Goal: Task Accomplishment & Management: Manage account settings

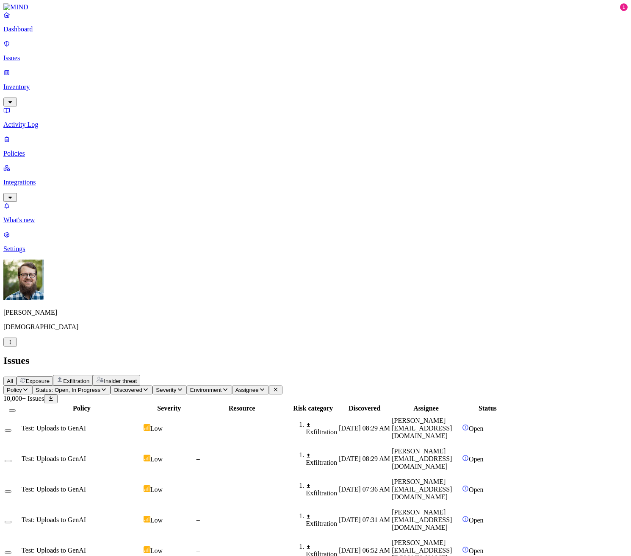
scroll to position [57, 0]
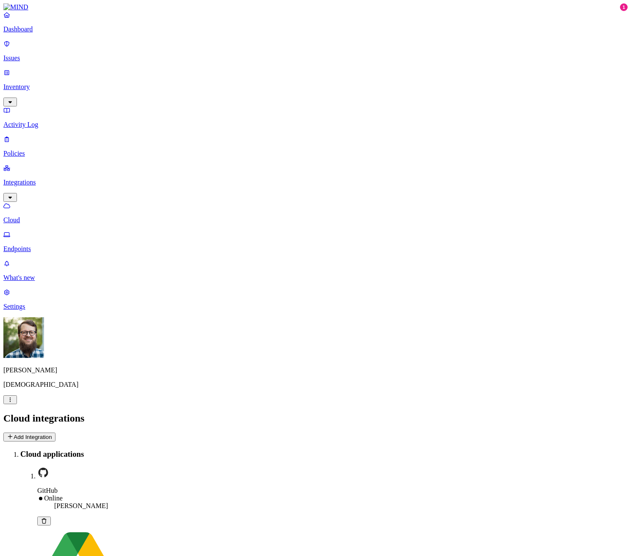
click at [33, 121] on p "Activity Log" at bounding box center [315, 125] width 625 height 8
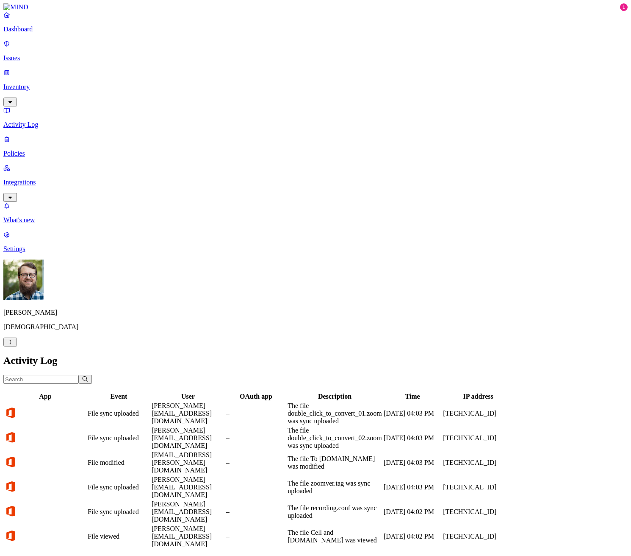
scroll to position [35, 0]
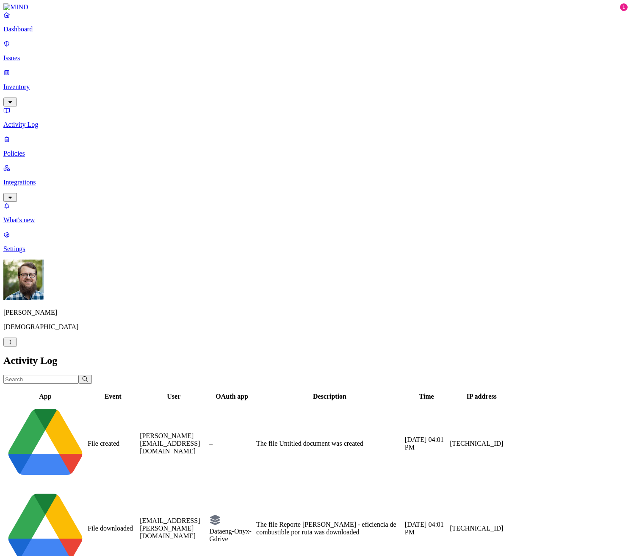
click at [31, 60] on div "Dashboard Issues Inventory Activity Log Policies Integrations" at bounding box center [315, 106] width 625 height 191
click at [42, 47] on link "Issues" at bounding box center [315, 51] width 625 height 22
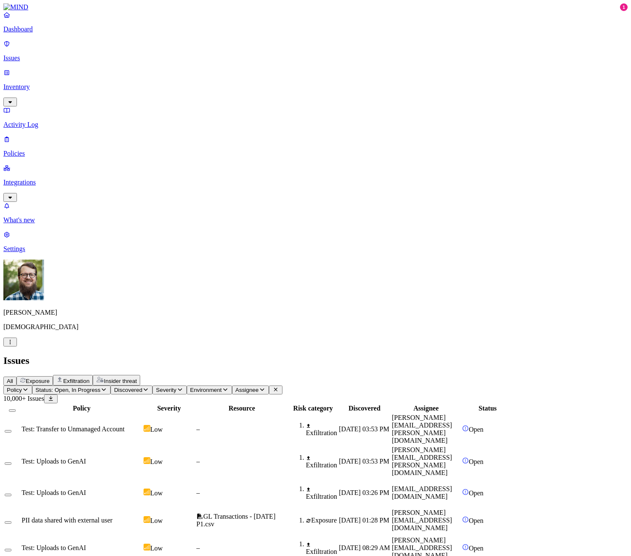
click at [125, 425] on span "Test: Transfer to Unmanaged Account" at bounding box center [73, 428] width 103 height 7
click at [70, 83] on p "Inventory" at bounding box center [315, 87] width 625 height 8
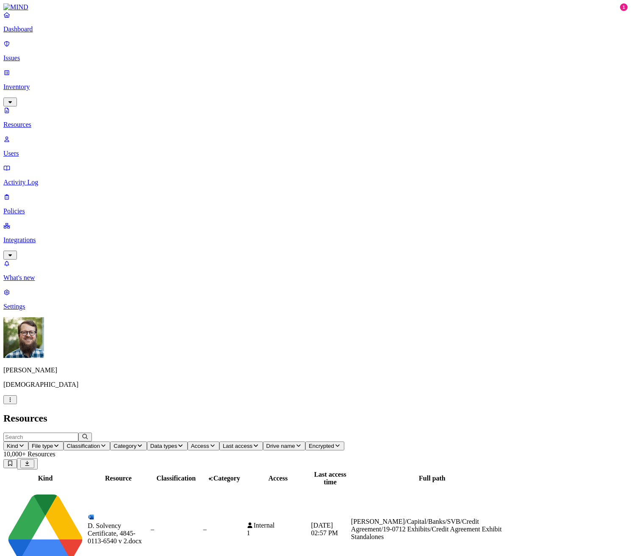
click at [100, 442] on span "Classification" at bounding box center [83, 445] width 33 height 6
click at [147, 441] on button "Category" at bounding box center [128, 445] width 36 height 9
click at [136, 442] on span "Category" at bounding box center [125, 445] width 23 height 6
click at [178, 442] on span "Data types" at bounding box center [163, 445] width 27 height 6
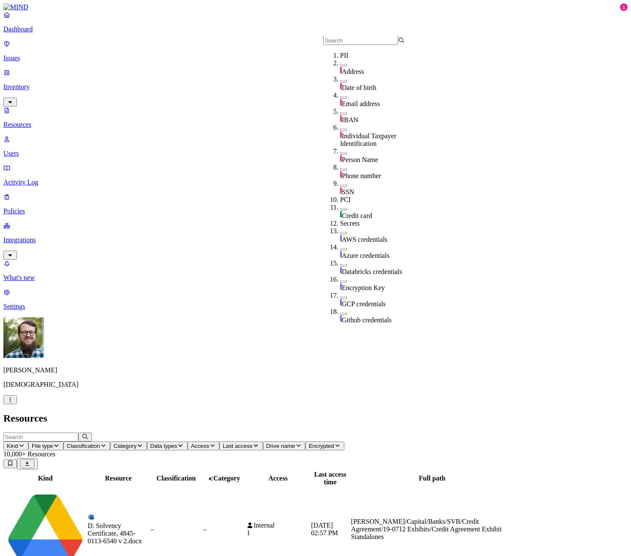
click at [178, 442] on span "Data types" at bounding box center [163, 445] width 27 height 6
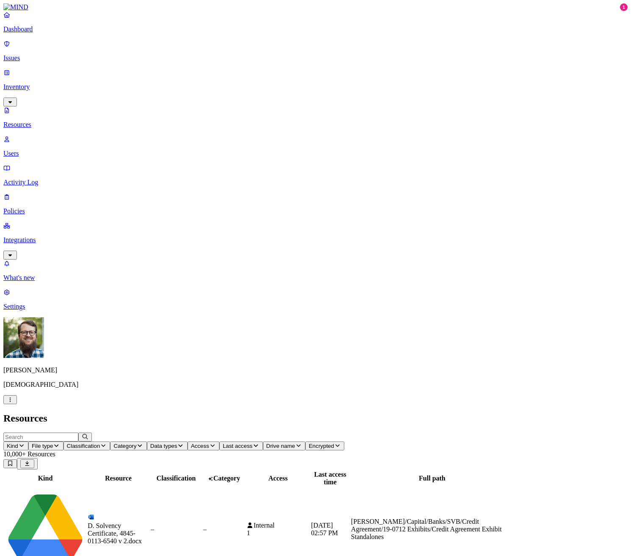
click at [253, 442] on span "Last access" at bounding box center [238, 445] width 30 height 6
click at [306, 441] on button "Drive name" at bounding box center [284, 445] width 42 height 9
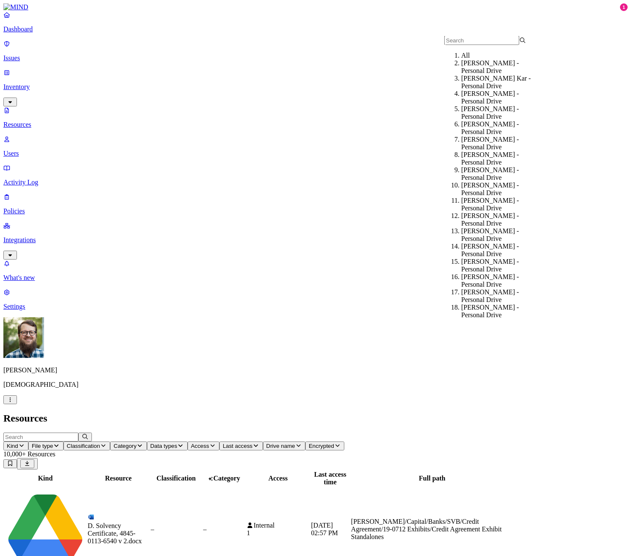
click at [334, 442] on span "Encrypted" at bounding box center [321, 445] width 25 height 6
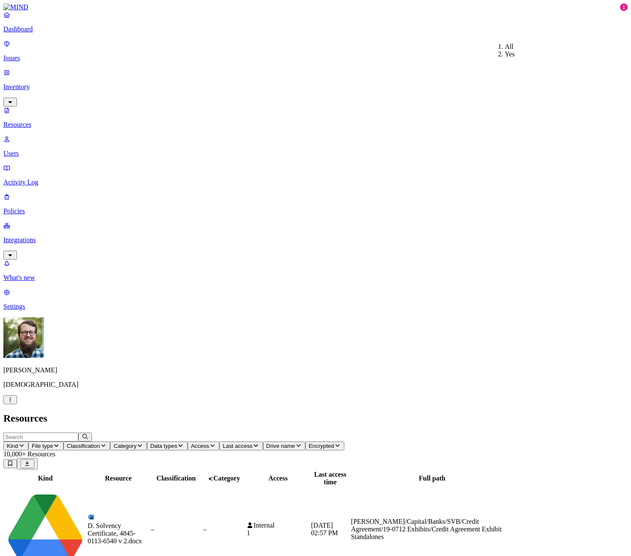
click at [253, 442] on span "Last access" at bounding box center [238, 445] width 30 height 6
click at [209, 442] on span "Access" at bounding box center [200, 445] width 18 height 6
click at [178, 442] on span "Data types" at bounding box center [163, 445] width 27 height 6
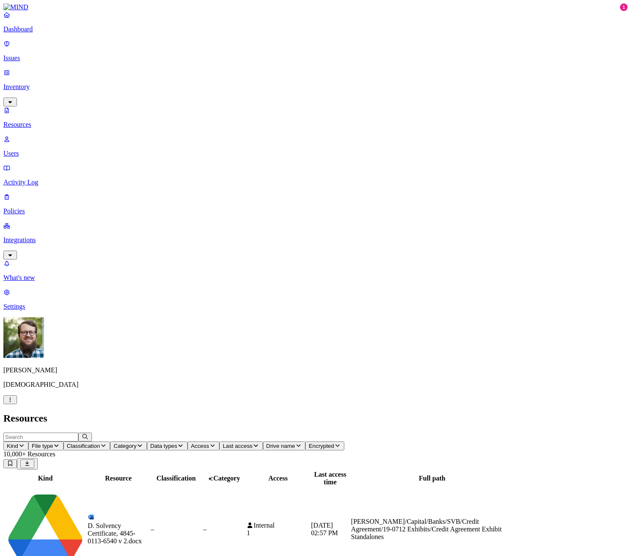
click at [136, 442] on span "Category" at bounding box center [125, 445] width 23 height 6
click at [100, 442] on span "Classification" at bounding box center [83, 445] width 33 height 6
click at [64, 441] on button "File type" at bounding box center [45, 445] width 35 height 9
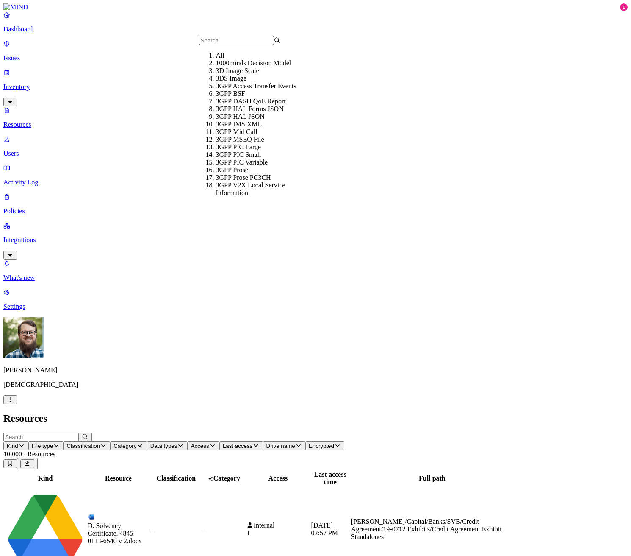
click at [18, 442] on span "Kind" at bounding box center [12, 445] width 11 height 6
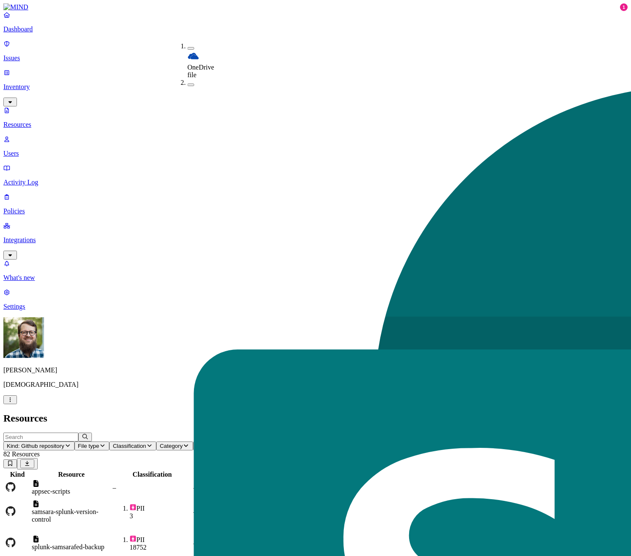
click at [49, 299] on nav "Dashboard Issues Inventory Resources Users Activity Log Policies Integrations W…" at bounding box center [315, 160] width 625 height 299
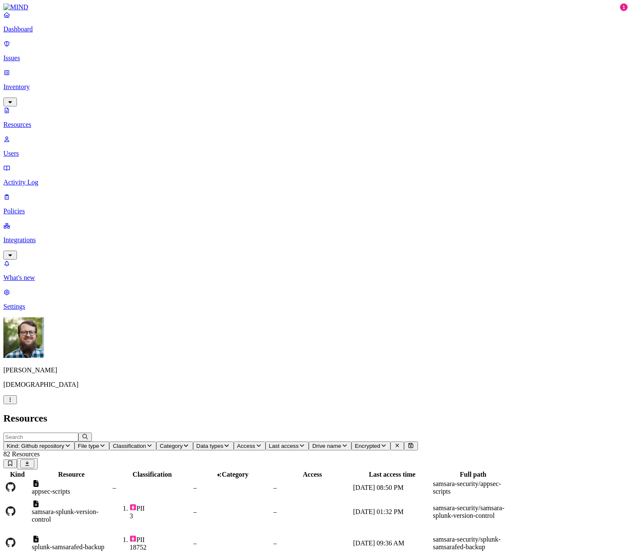
click at [192, 535] on div "PII 18752" at bounding box center [152, 543] width 79 height 16
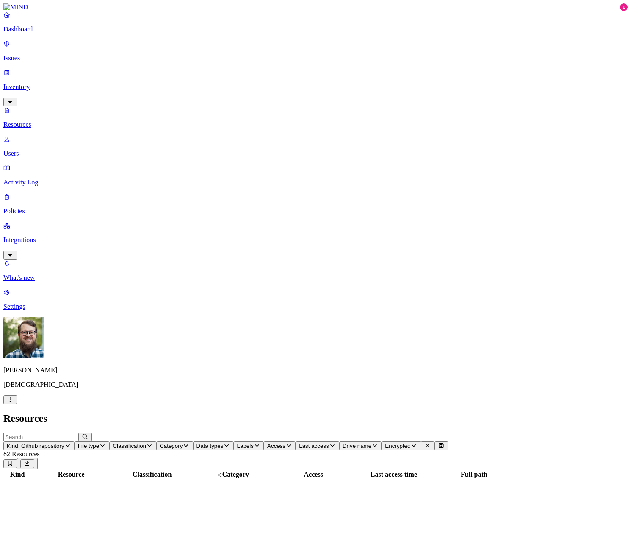
scroll to position [0, 0]
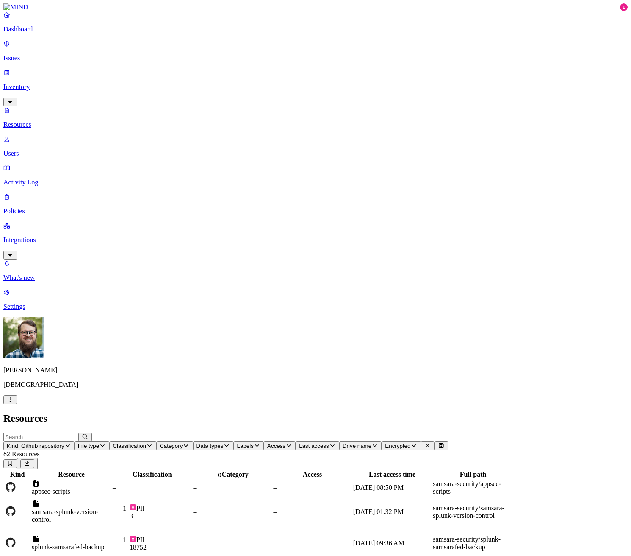
click at [69, 207] on p "Policies" at bounding box center [315, 211] width 625 height 8
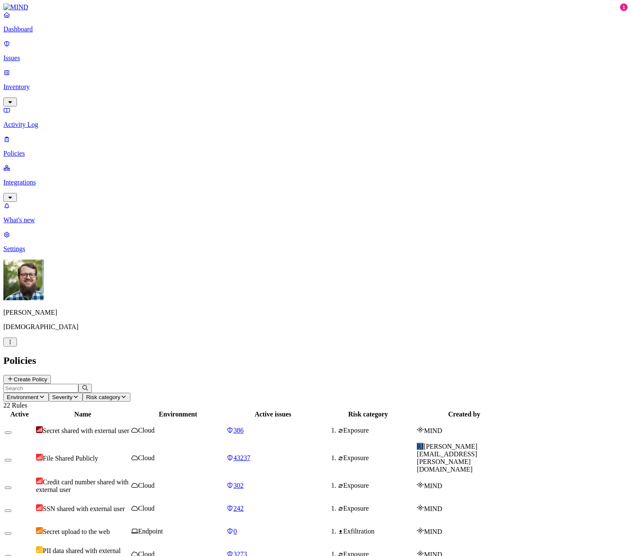
click at [36, 56] on p "Issues" at bounding box center [315, 58] width 625 height 8
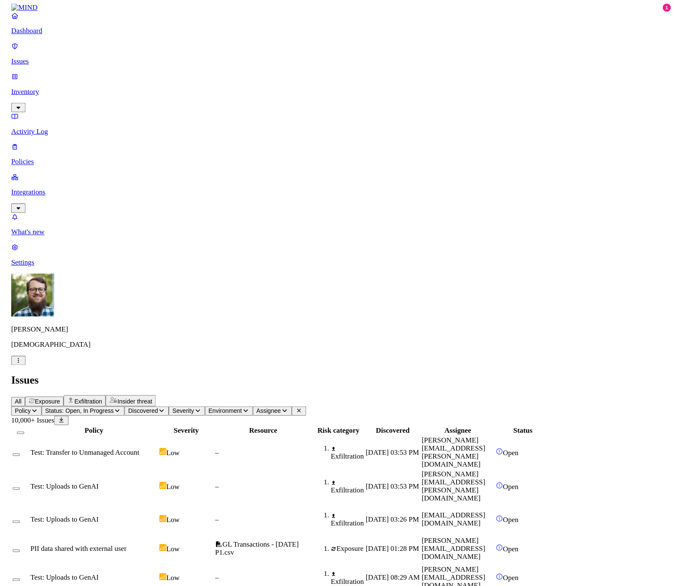
scroll to position [57, 0]
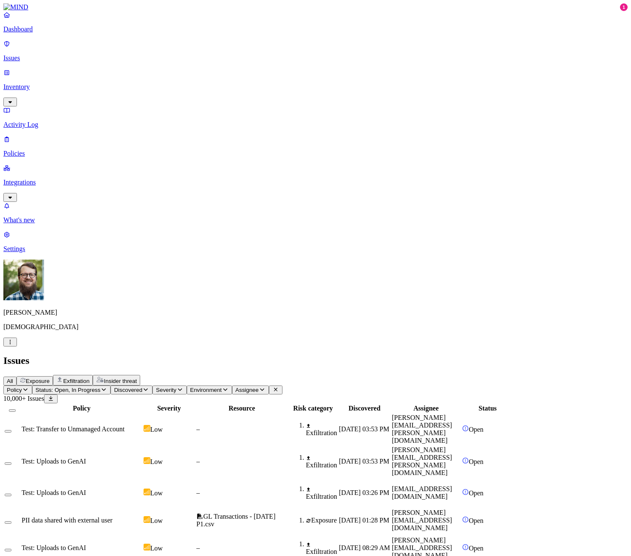
click at [29, 386] on icon "button" at bounding box center [25, 389] width 7 height 6
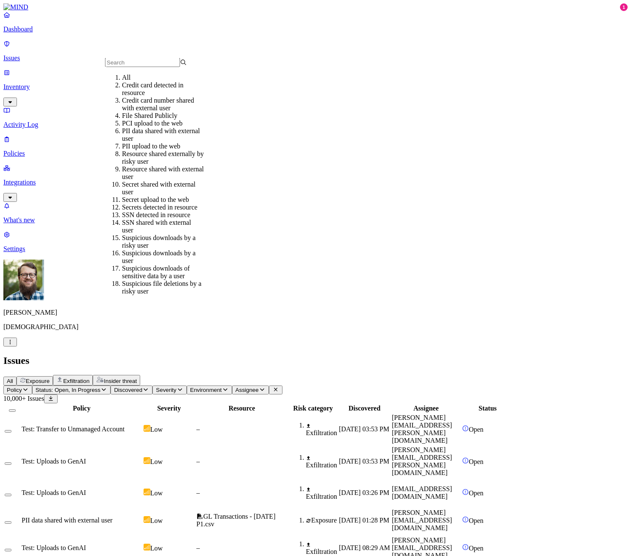
click at [178, 119] on div "File Shared Publicly" at bounding box center [163, 116] width 82 height 8
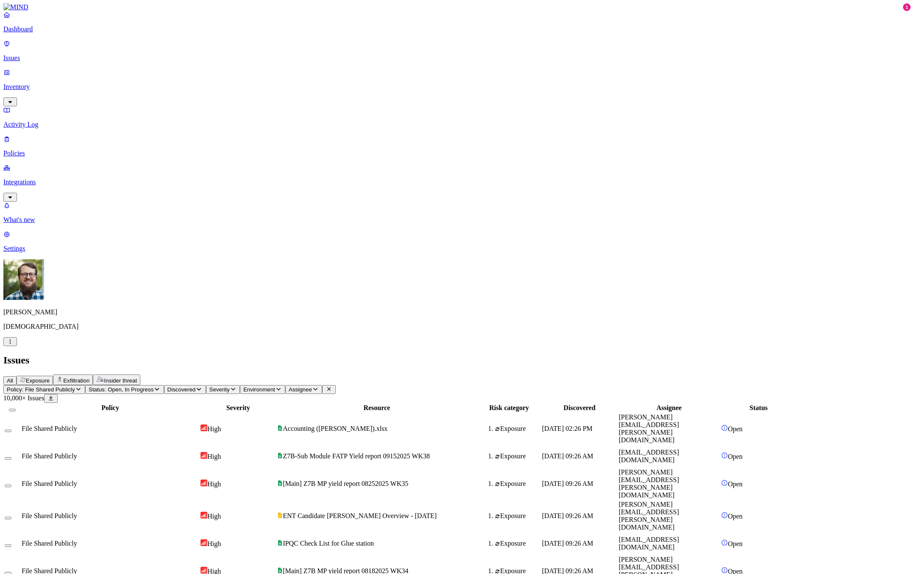
click at [312, 386] on span "Assignee" at bounding box center [300, 389] width 23 height 6
type input "maria.cod"
click at [425, 97] on div "maria.cody@samsara.com" at bounding box center [443, 96] width 82 height 31
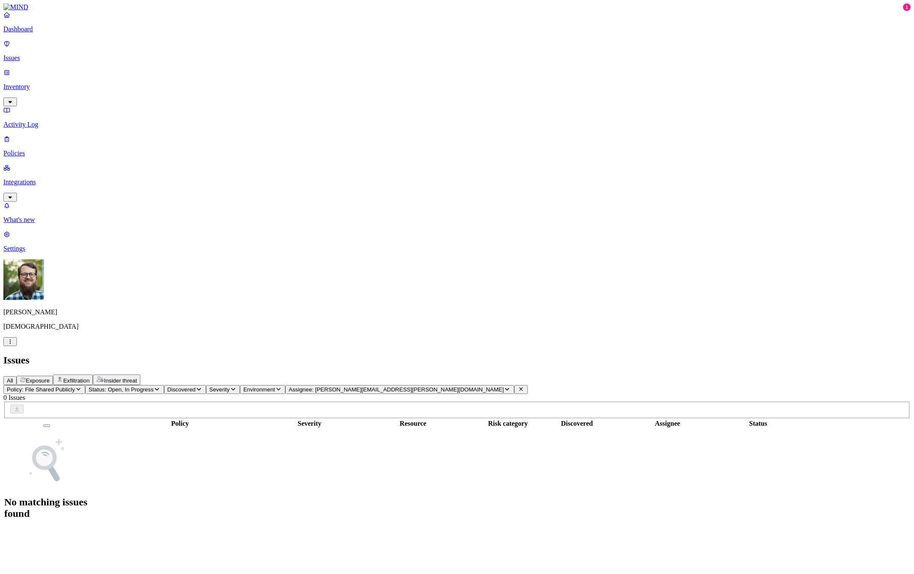
click at [503, 386] on icon "button" at bounding box center [506, 389] width 7 height 6
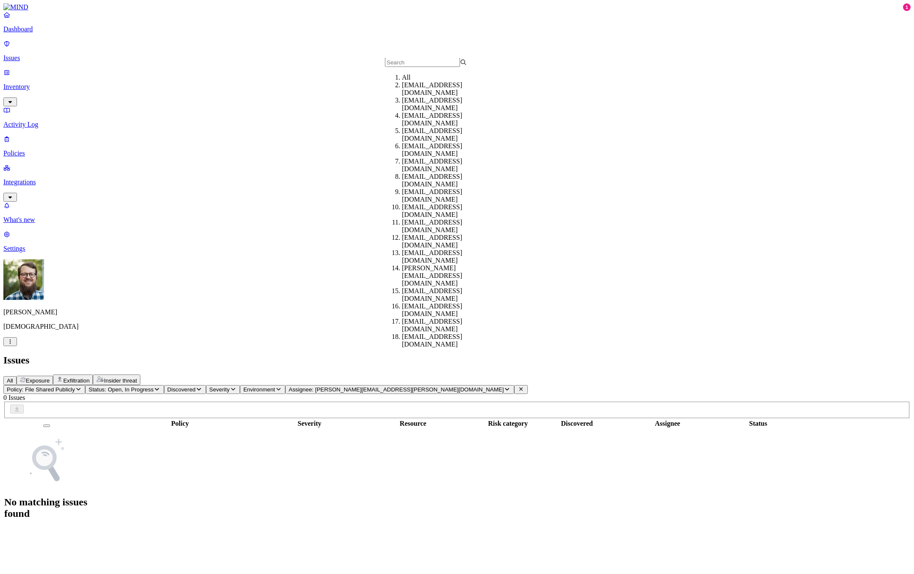
click at [514, 385] on button at bounding box center [521, 389] width 14 height 9
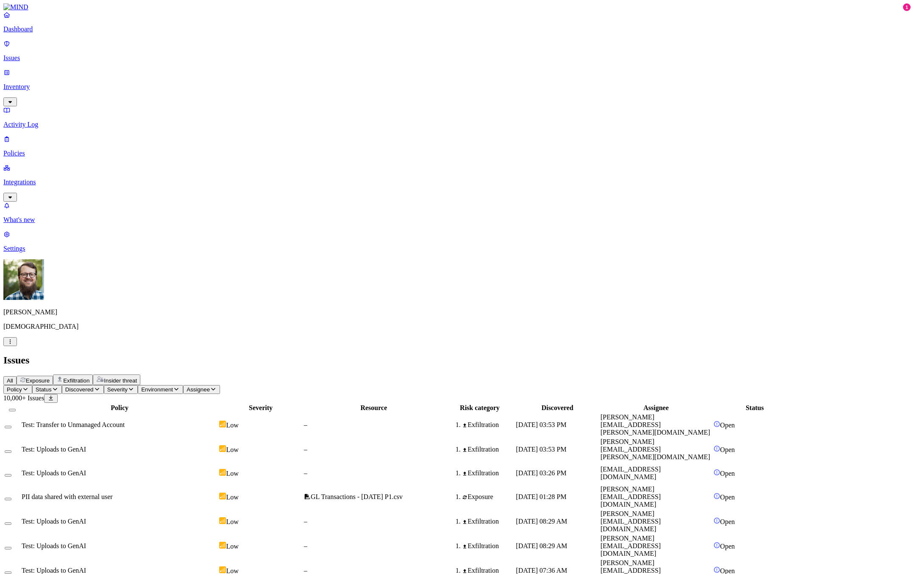
click at [22, 386] on span "Policy" at bounding box center [14, 389] width 15 height 6
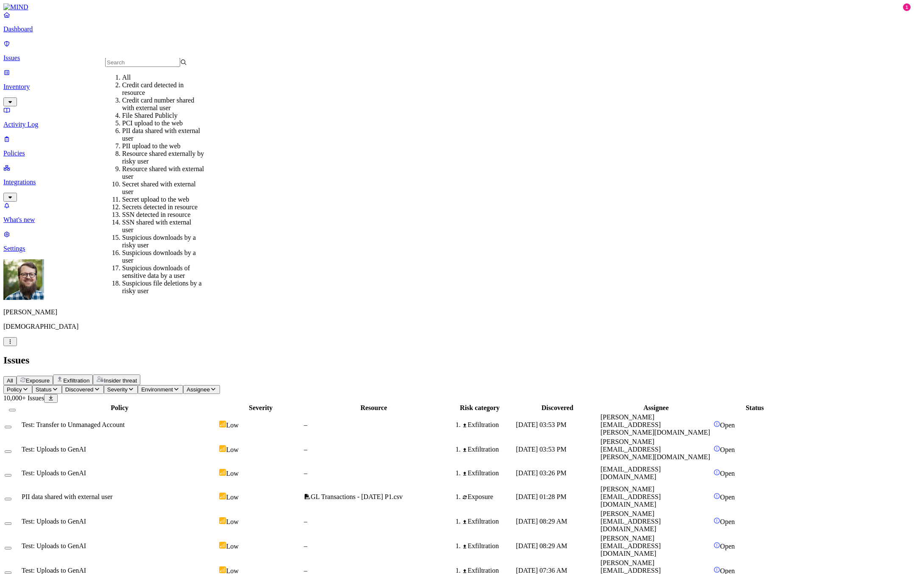
click at [172, 119] on div "File Shared Publicly" at bounding box center [163, 116] width 82 height 8
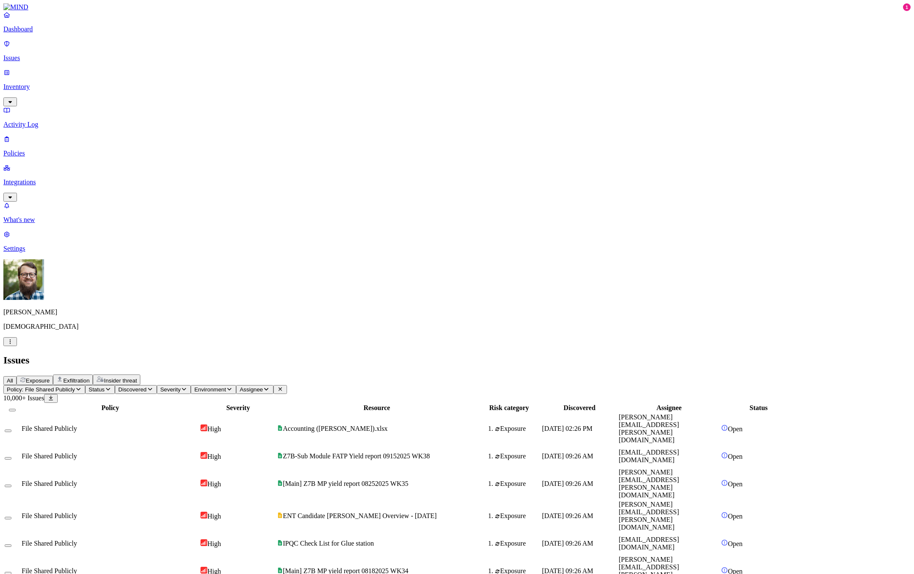
scroll to position [39, 0]
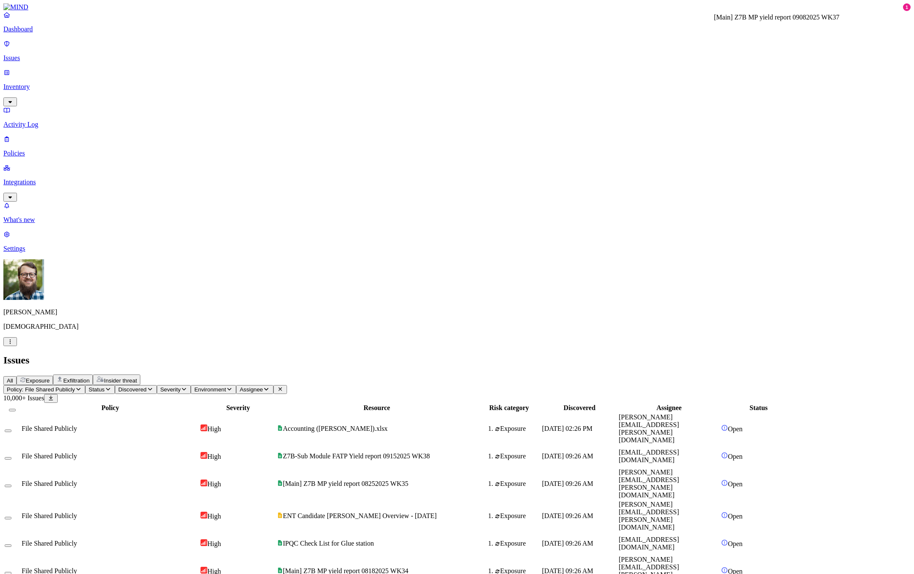
drag, startPoint x: 824, startPoint y: 31, endPoint x: 695, endPoint y: 31, distance: 128.4
copy h3 "[Main] Z7B MP yield report 09082025 WK37"
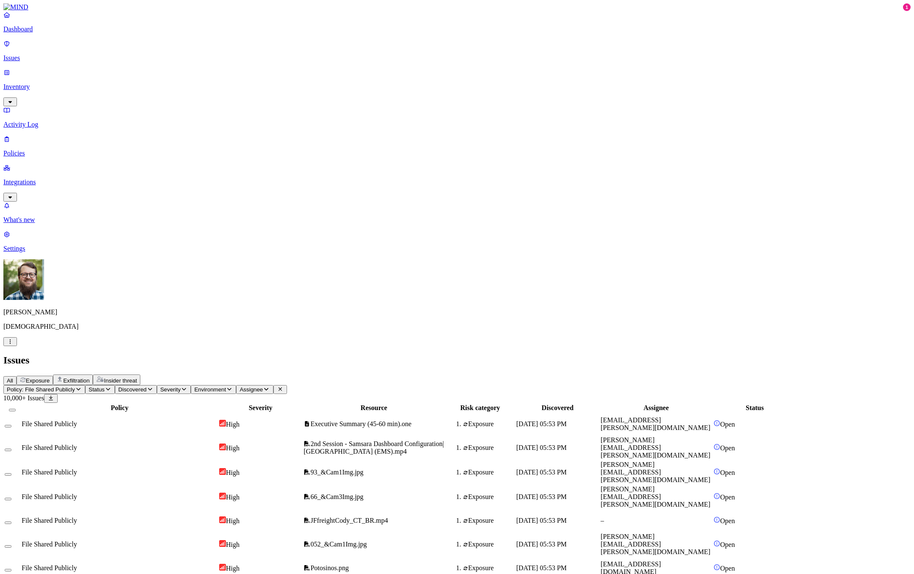
drag, startPoint x: 889, startPoint y: 555, endPoint x: 828, endPoint y: 562, distance: 61.4
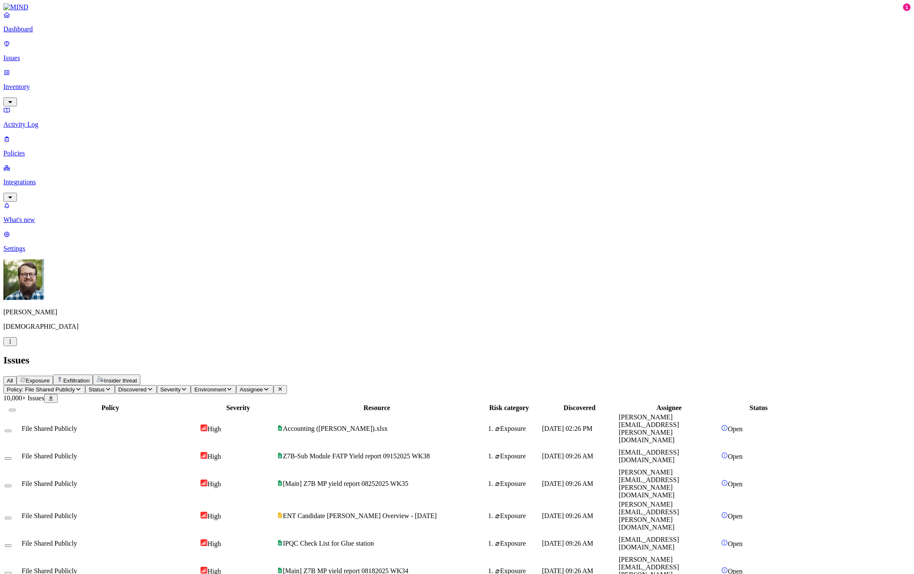
scroll to position [39, 0]
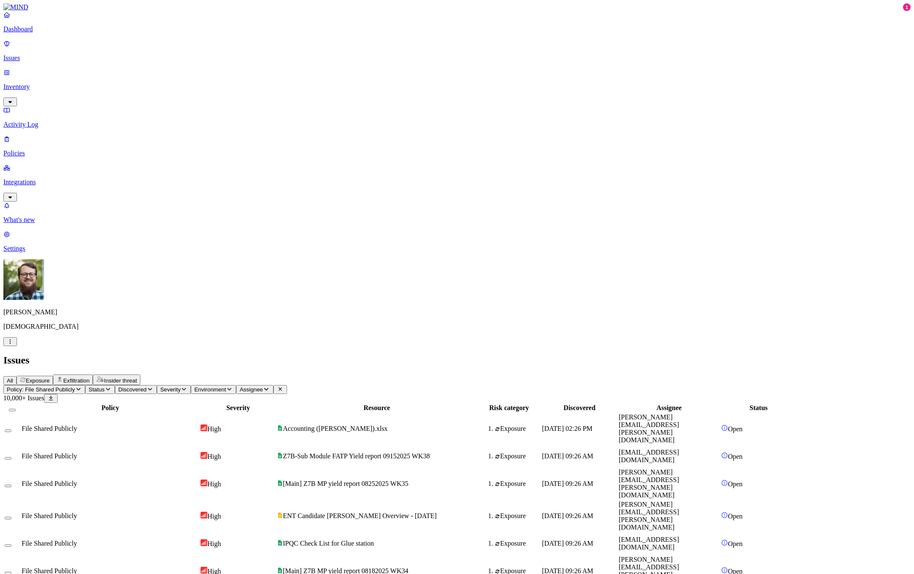
drag, startPoint x: 694, startPoint y: 30, endPoint x: 828, endPoint y: 32, distance: 133.9
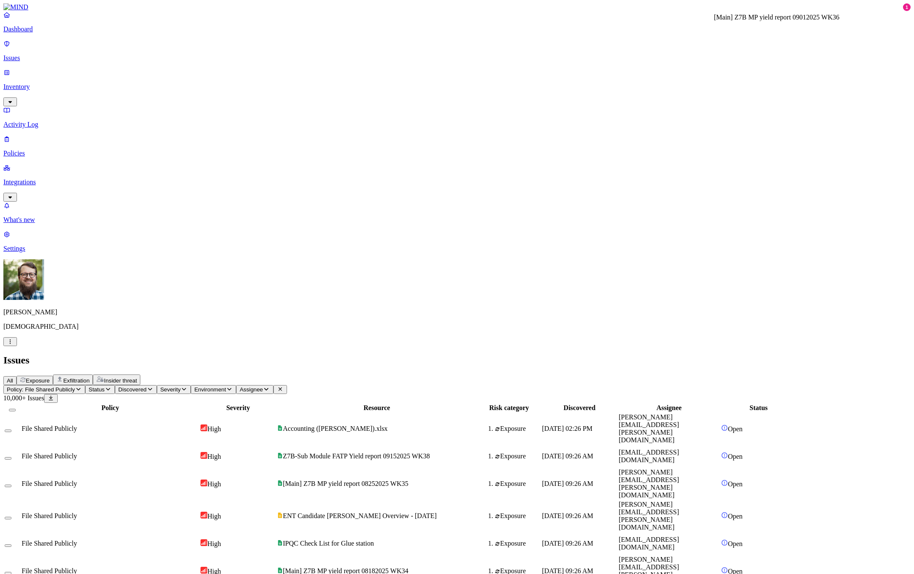
copy h3 "[Main] Z7B MP yield report 09012025 WK36"
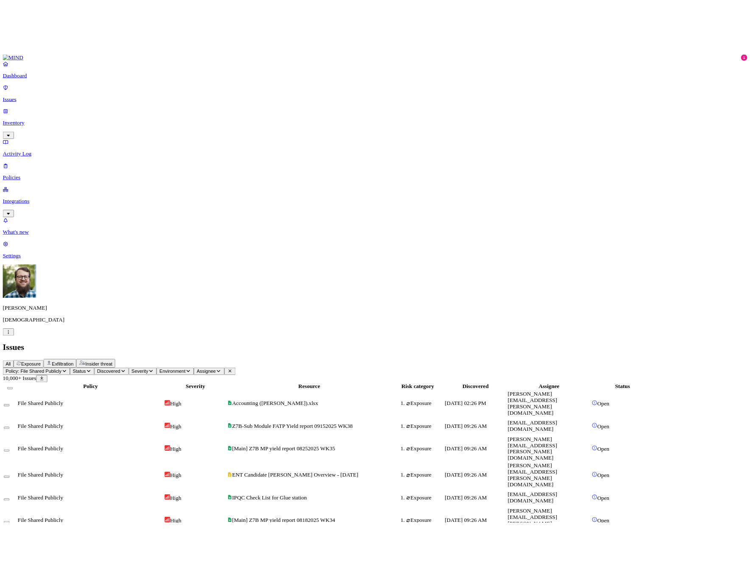
scroll to position [0, 0]
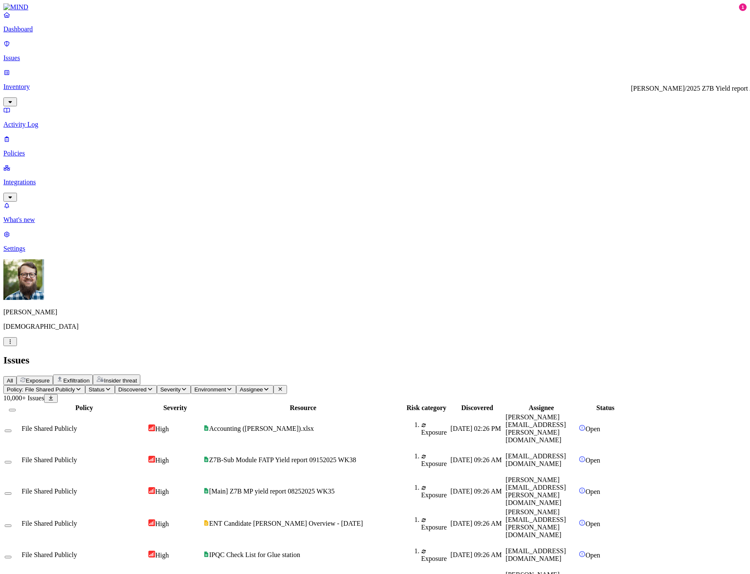
drag, startPoint x: 627, startPoint y: 102, endPoint x: 718, endPoint y: 100, distance: 91.1
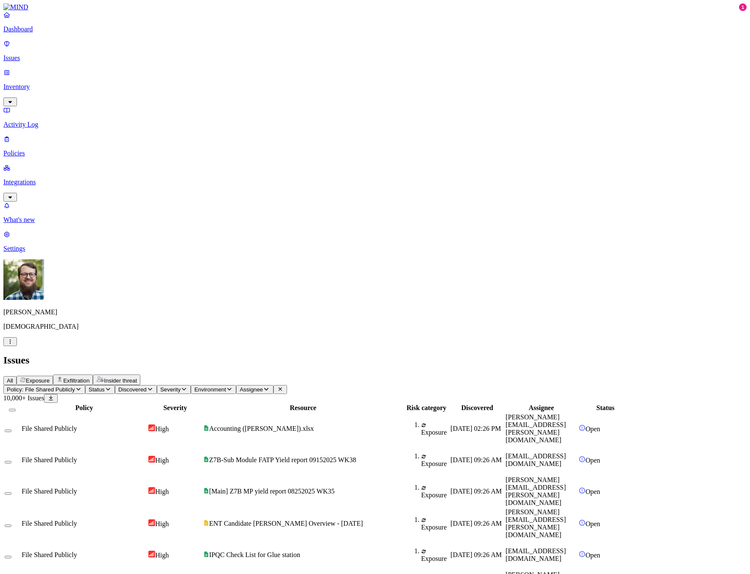
click at [448, 484] on div "Exposure" at bounding box center [435, 491] width 28 height 15
drag, startPoint x: 664, startPoint y: 137, endPoint x: 617, endPoint y: 136, distance: 47.1
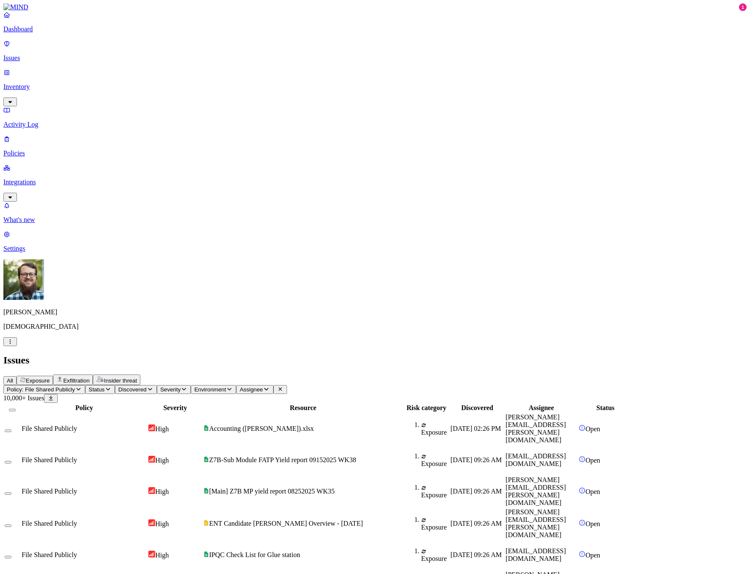
drag, startPoint x: 703, startPoint y: 191, endPoint x: 699, endPoint y: 191, distance: 4.3
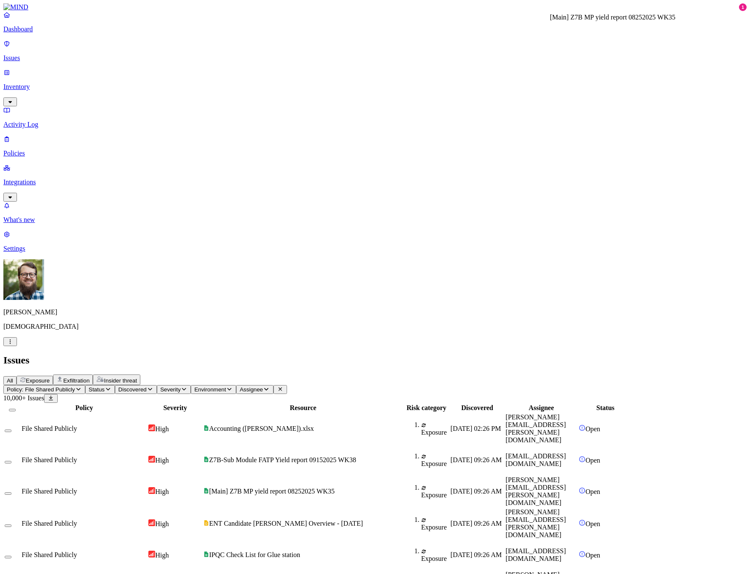
copy h3 "[Main] Z7B MP yield report 08252025 WK35"
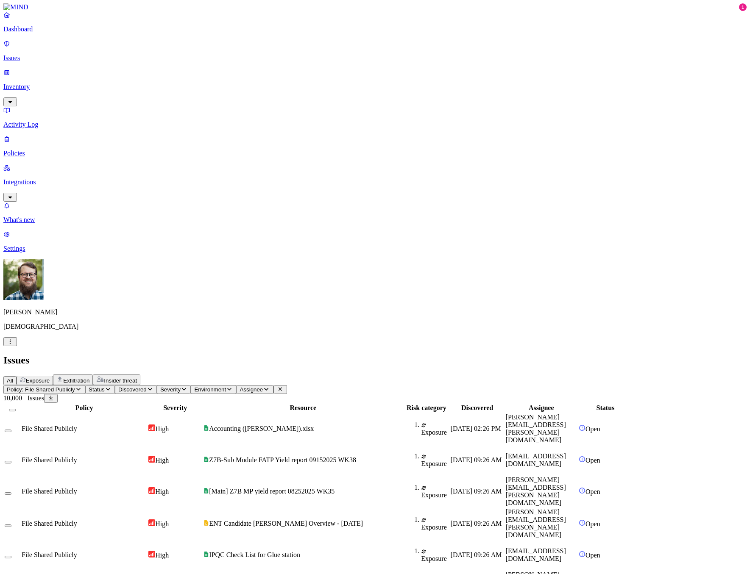
scroll to position [39, 0]
click at [314, 425] on span "Accounting ([PERSON_NAME]).xlsx" at bounding box center [261, 428] width 105 height 7
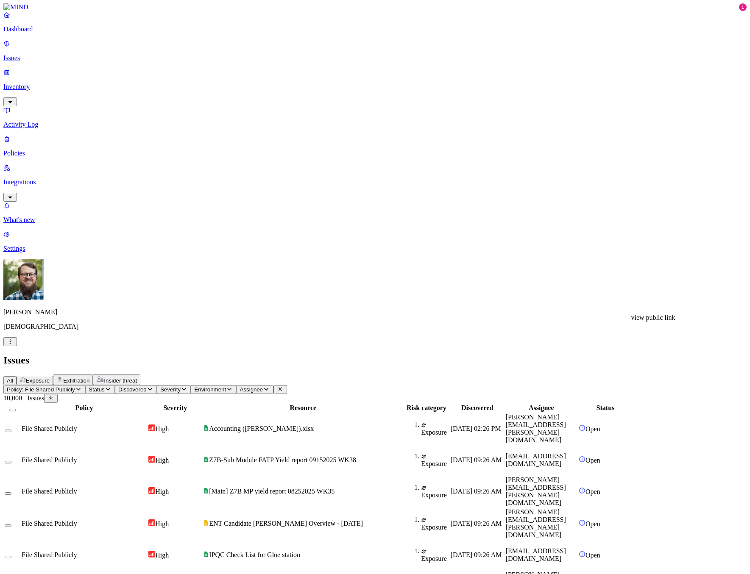
click at [334, 488] on span "[Main] Z7B MP yield report 08252025 WK35" at bounding box center [271, 491] width 125 height 7
click at [403, 508] on td "ENT Candidate [PERSON_NAME] Overview - [DATE]" at bounding box center [303, 523] width 200 height 31
click at [300, 551] on span "IPQC Check List for Glue station" at bounding box center [254, 554] width 91 height 7
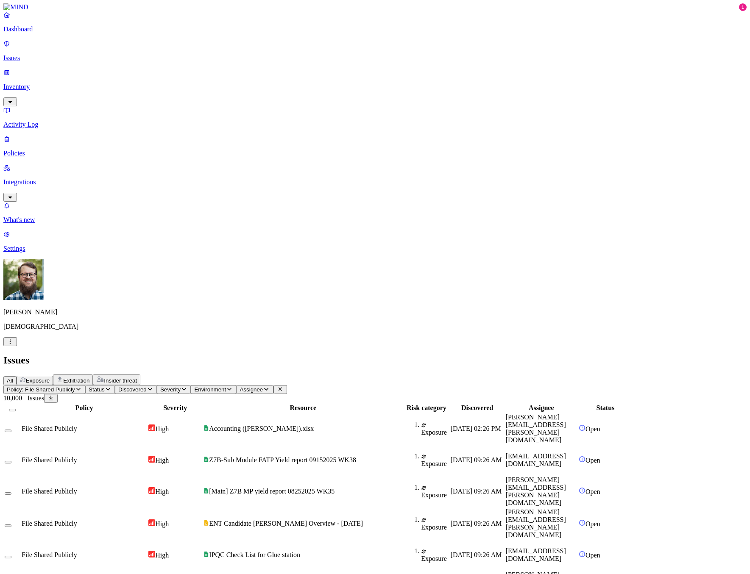
click at [35, 150] on p "Policies" at bounding box center [374, 154] width 743 height 8
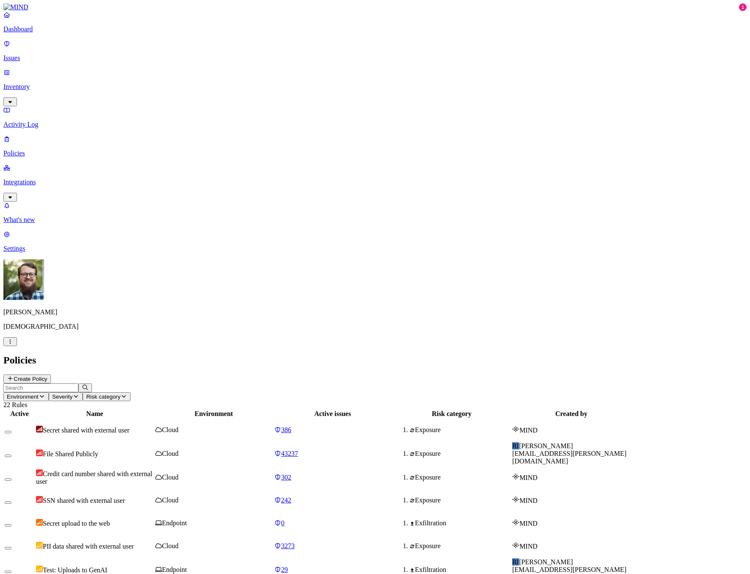
click at [154, 442] on td "File Shared Publicly" at bounding box center [95, 454] width 118 height 24
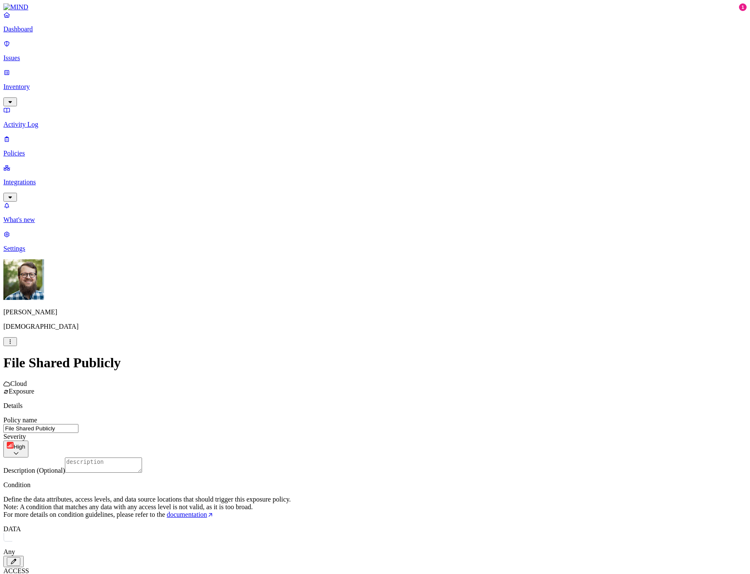
click at [17, 555] on icon "button" at bounding box center [13, 562] width 7 height 6
click at [233, 355] on div "File Shared Publicly Cloud Exposure Details Policy name File Shared Publicly Se…" at bounding box center [374, 563] width 743 height 417
click at [345, 421] on label "Specific application" at bounding box center [330, 418] width 30 height 15
click at [322, 436] on button "button" at bounding box center [318, 434] width 7 height 3
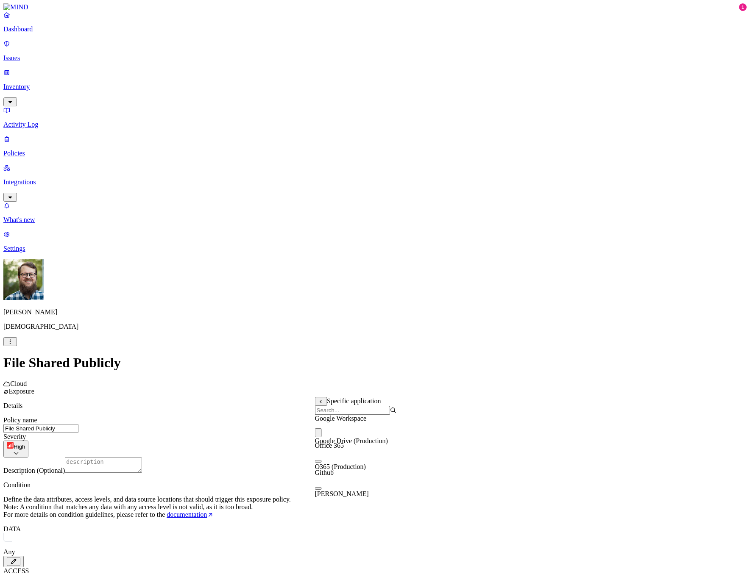
click at [322, 463] on button "button" at bounding box center [318, 461] width 7 height 3
click at [242, 391] on div "File Shared Publicly Cloud Exposure Details Policy name File Shared Publicly Se…" at bounding box center [374, 563] width 743 height 417
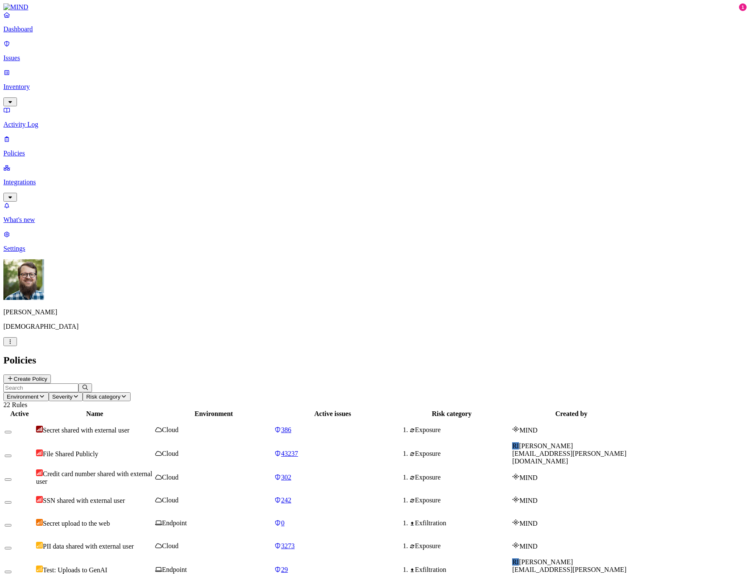
click at [153, 426] on div "Secret shared with external user" at bounding box center [94, 430] width 117 height 8
click at [58, 54] on p "Issues" at bounding box center [374, 58] width 743 height 8
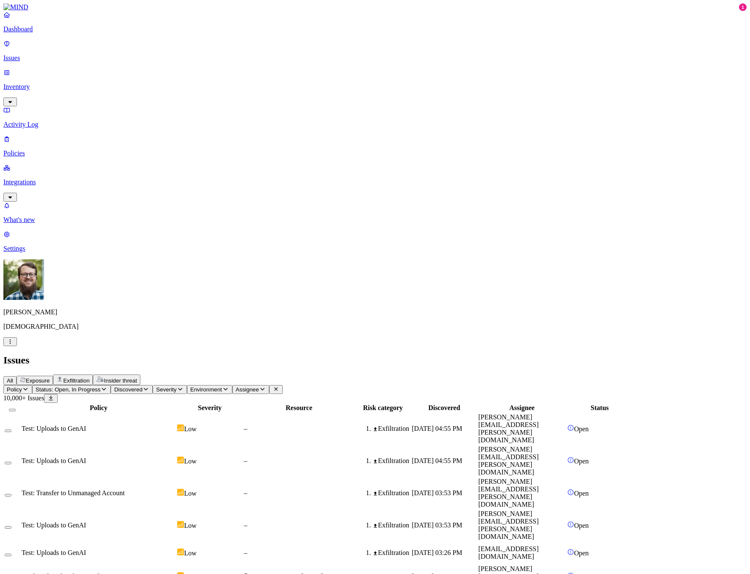
click at [22, 386] on span "Policy" at bounding box center [14, 389] width 15 height 6
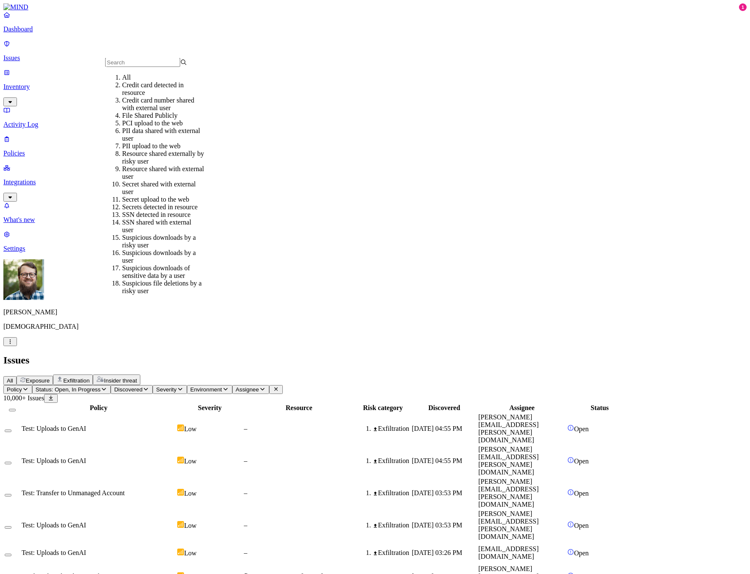
click at [153, 119] on div "File Shared Publicly" at bounding box center [163, 116] width 82 height 8
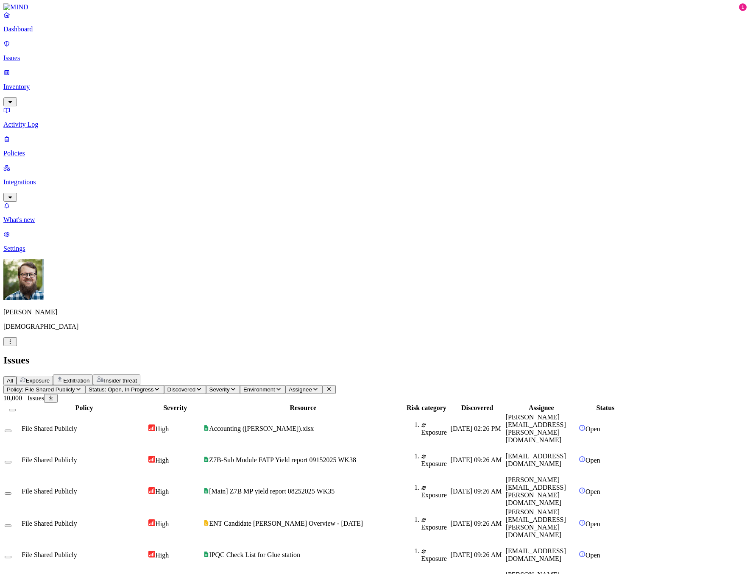
click at [275, 386] on span "Environment" at bounding box center [259, 389] width 32 height 6
click at [363, 83] on span "Cloud" at bounding box center [363, 83] width 17 height 7
click at [16, 409] on button "Select all" at bounding box center [12, 410] width 7 height 3
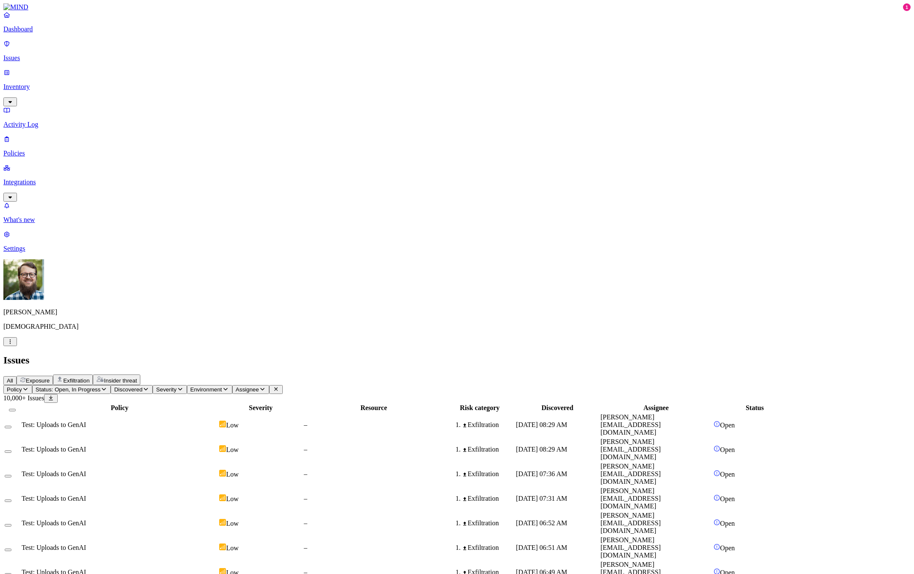
scroll to position [39, 0]
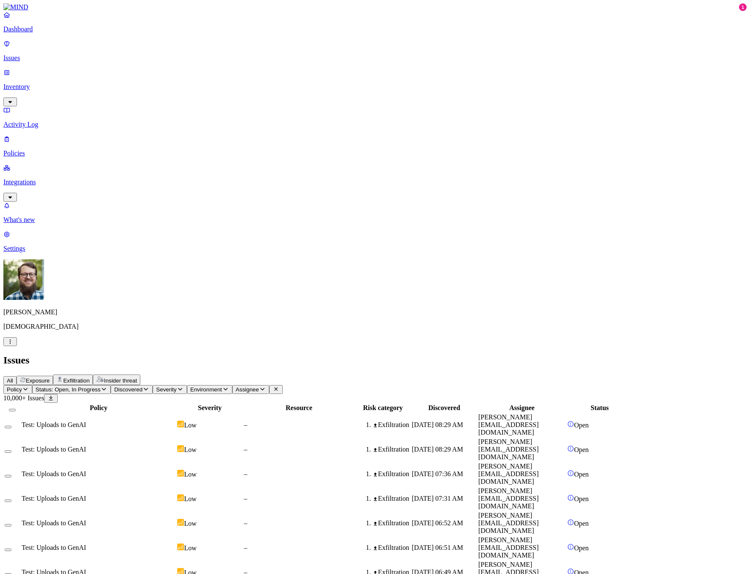
scroll to position [39, 0]
